Goal: Information Seeking & Learning: Check status

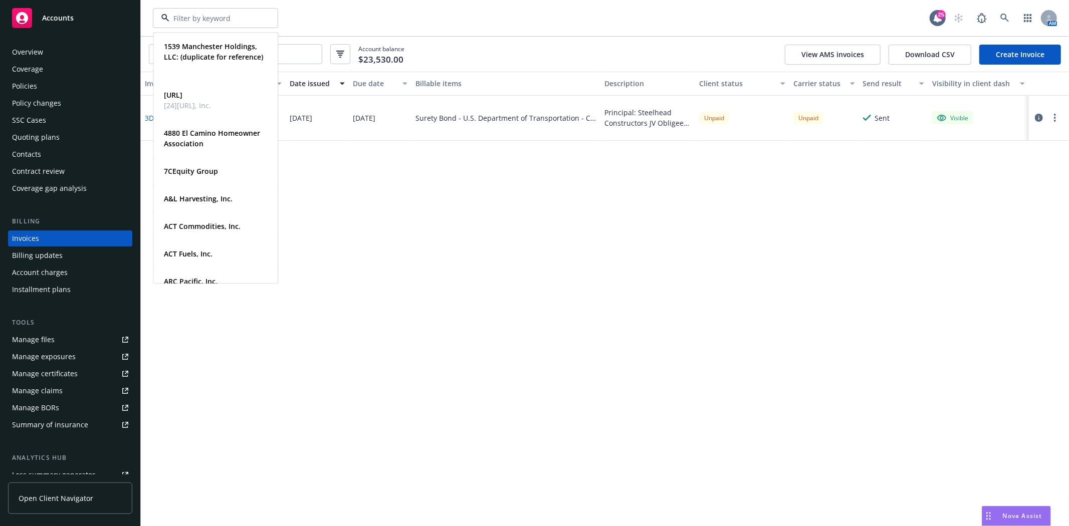
click at [258, 18] on div at bounding box center [215, 18] width 125 height 20
click at [178, 13] on input at bounding box center [213, 18] width 88 height 11
type input "Media one"
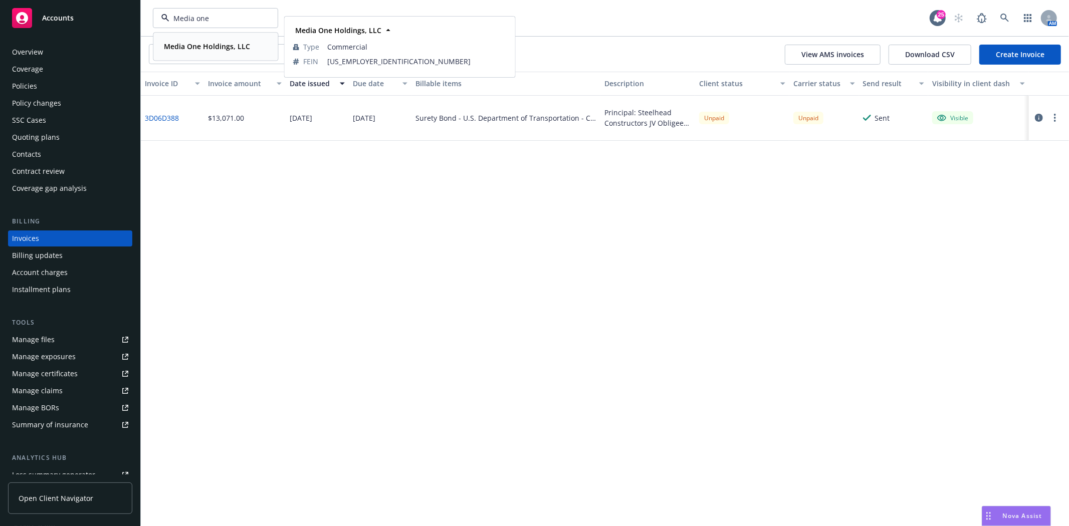
click at [203, 54] on div "Media One Holdings, LLC Type Commercial FEIN [US_EMPLOYER_IDENTIFICATION_NUMBER]" at bounding box center [215, 46] width 123 height 27
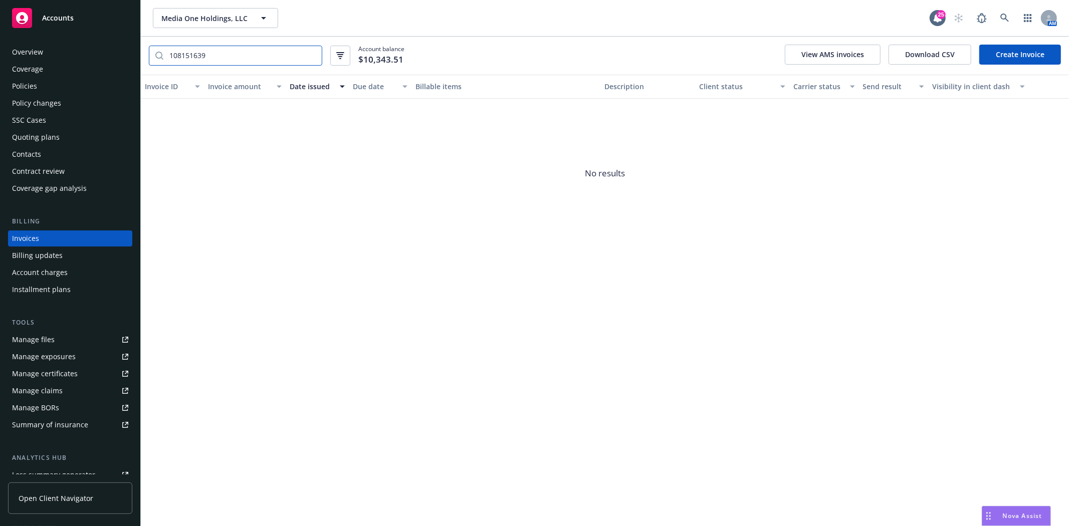
click at [216, 60] on input "108151639" at bounding box center [242, 55] width 158 height 19
type input "19,"
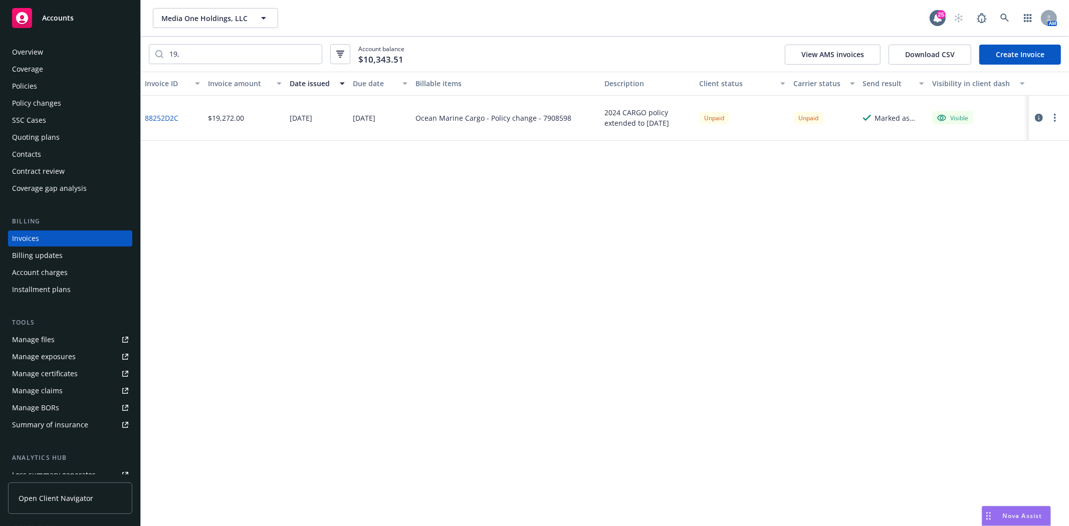
click at [164, 117] on link "88252D2C" at bounding box center [162, 118] width 34 height 11
click at [65, 87] on div "Policies" at bounding box center [70, 86] width 116 height 16
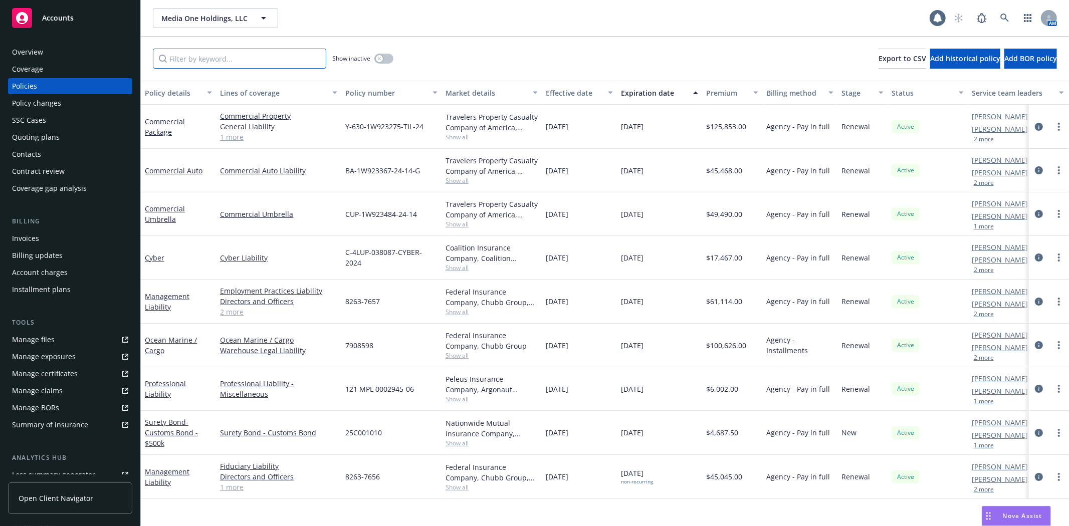
click at [232, 60] on input "Filter by keyword..." at bounding box center [239, 59] width 173 height 20
paste input "7908598"
type input "7908598"
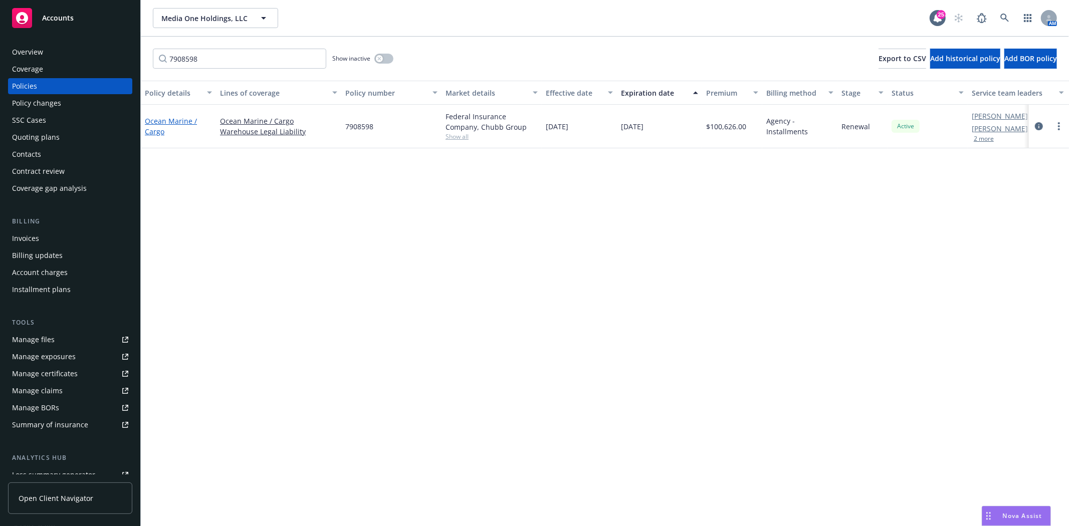
click at [154, 129] on link "Ocean Marine / Cargo" at bounding box center [171, 126] width 52 height 20
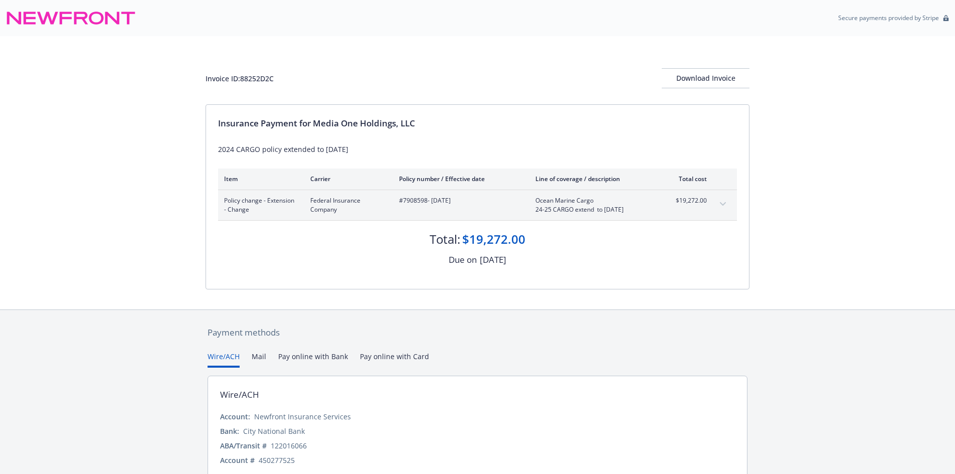
click at [414, 198] on span "#7908598 - 09/25/2025" at bounding box center [459, 200] width 120 height 9
copy span "7908598"
